Goal: Task Accomplishment & Management: Use online tool/utility

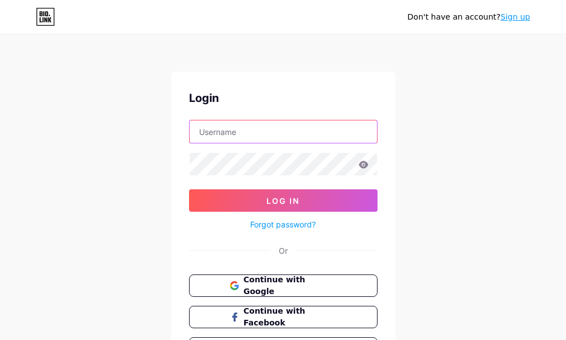
type input "[EMAIL_ADDRESS][DOMAIN_NAME]"
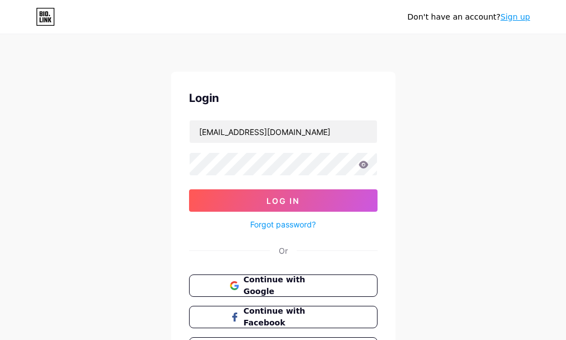
click at [284, 206] on button "Log In" at bounding box center [283, 200] width 188 height 22
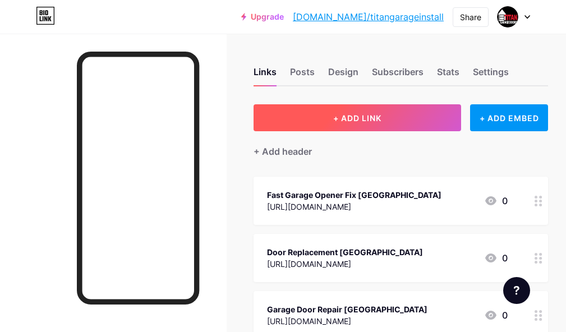
click at [404, 117] on button "+ ADD LINK" at bounding box center [356, 117] width 207 height 27
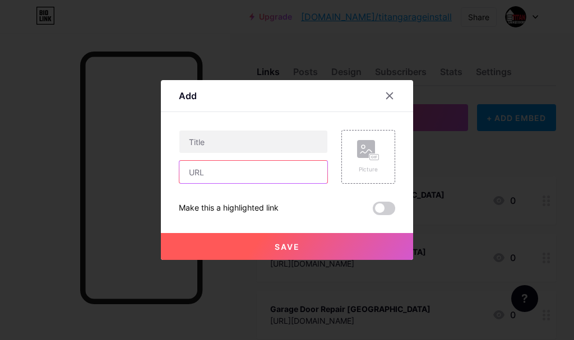
click at [256, 180] on input "text" at bounding box center [253, 172] width 148 height 22
paste input "[URL][DOMAIN_NAME][US_STATE]"
type input "[URL][DOMAIN_NAME][US_STATE]"
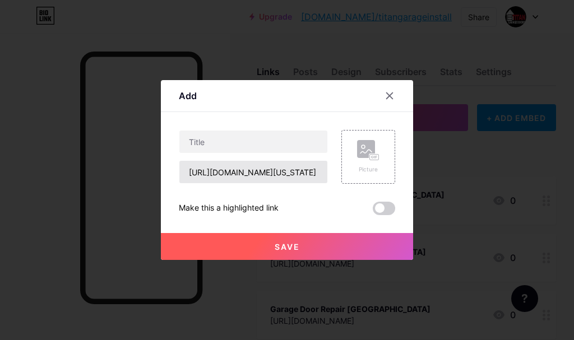
scroll to position [0, 0]
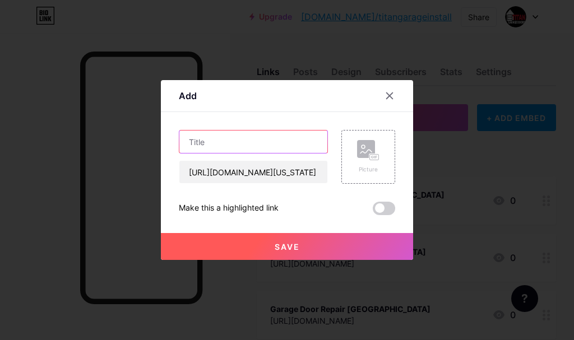
click at [296, 146] on input "text" at bounding box center [253, 142] width 148 height 22
paste input "Garage Door Installation [GEOGRAPHIC_DATA]"
type input "Garage Door Installation [GEOGRAPHIC_DATA]"
click at [313, 255] on button "Save" at bounding box center [287, 246] width 252 height 27
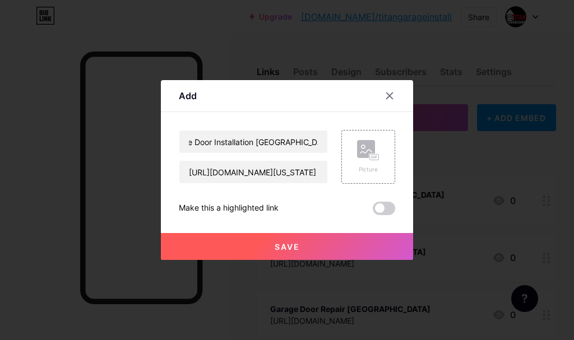
scroll to position [0, 0]
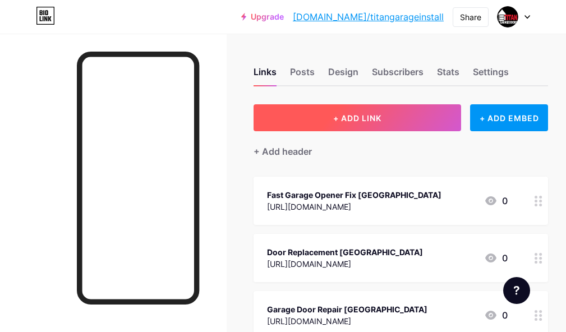
click at [341, 130] on button "+ ADD LINK" at bounding box center [356, 117] width 207 height 27
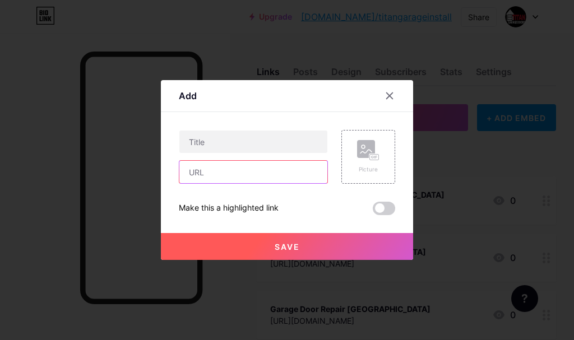
click at [274, 175] on input "text" at bounding box center [253, 172] width 148 height 22
paste input "[URL][DOMAIN_NAME]"
type input "[URL][DOMAIN_NAME]"
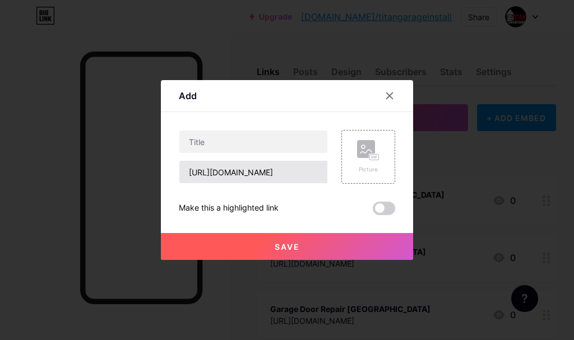
scroll to position [0, 0]
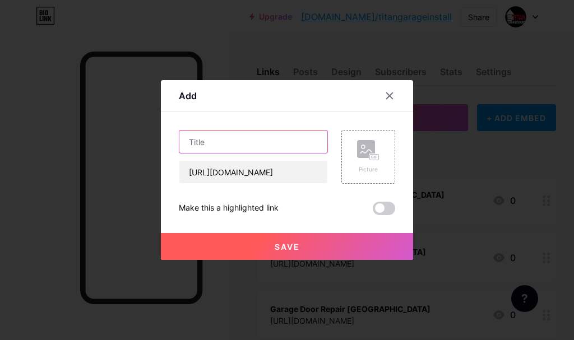
click at [282, 134] on input "text" at bounding box center [253, 142] width 148 height 22
paste input "Professional Garage Door Installers [GEOGRAPHIC_DATA]"
type input "Professional Garage Door Installers [GEOGRAPHIC_DATA]"
click at [283, 243] on span "Save" at bounding box center [287, 247] width 25 height 10
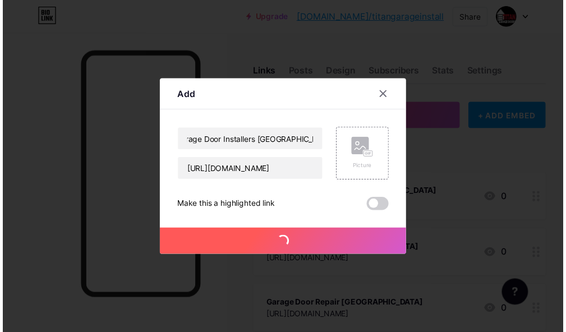
scroll to position [0, 0]
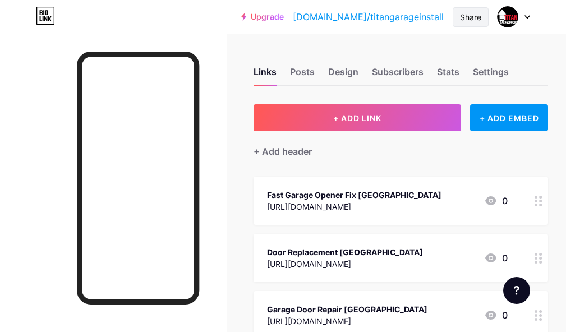
click at [476, 24] on div "Share" at bounding box center [470, 17] width 36 height 20
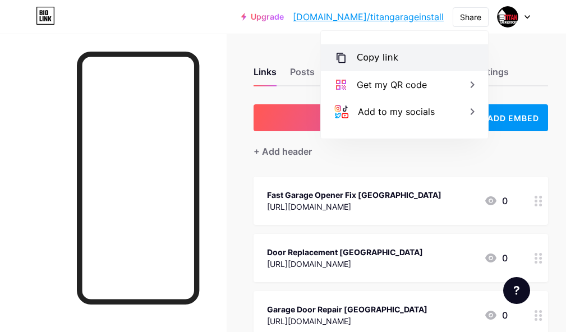
click at [422, 65] on div "Copy link" at bounding box center [404, 57] width 167 height 27
